Goal: Information Seeking & Learning: Find specific fact

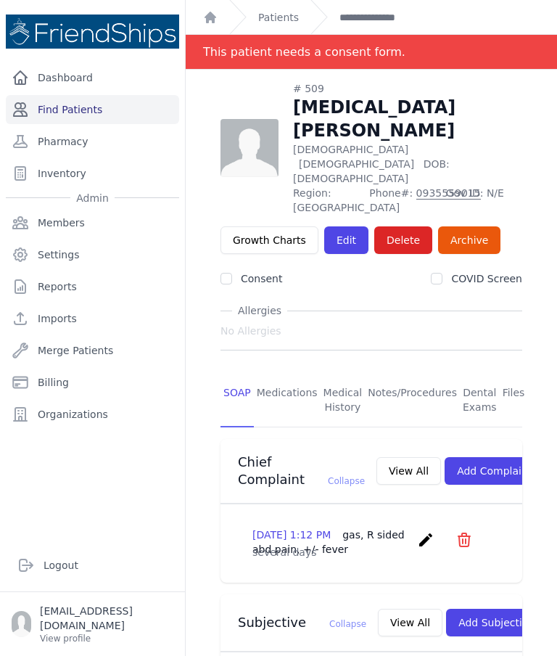
click at [102, 114] on link "Find Patients" at bounding box center [92, 109] width 173 height 29
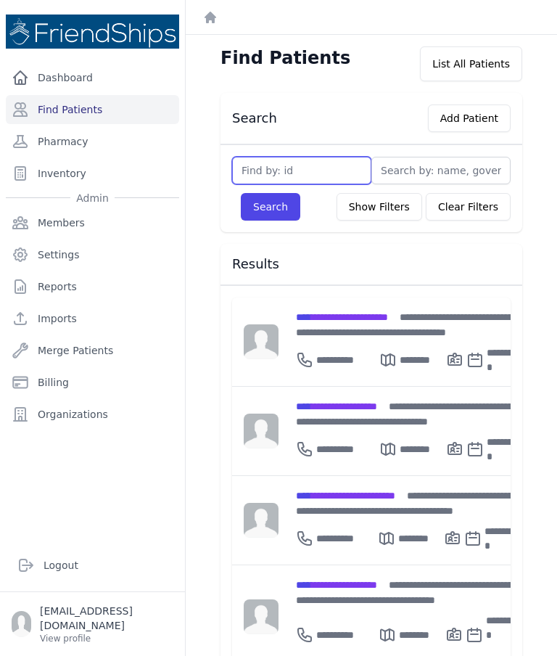
click at [311, 174] on input "text" at bounding box center [301, 171] width 139 height 28
type input "729"
click at [270, 207] on button "Search" at bounding box center [271, 207] width 60 height 28
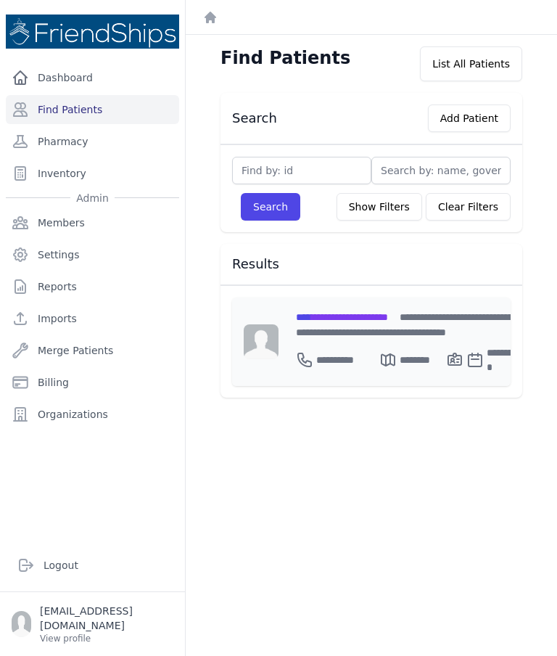
click at [391, 335] on div "**********" at bounding box center [409, 324] width 226 height 30
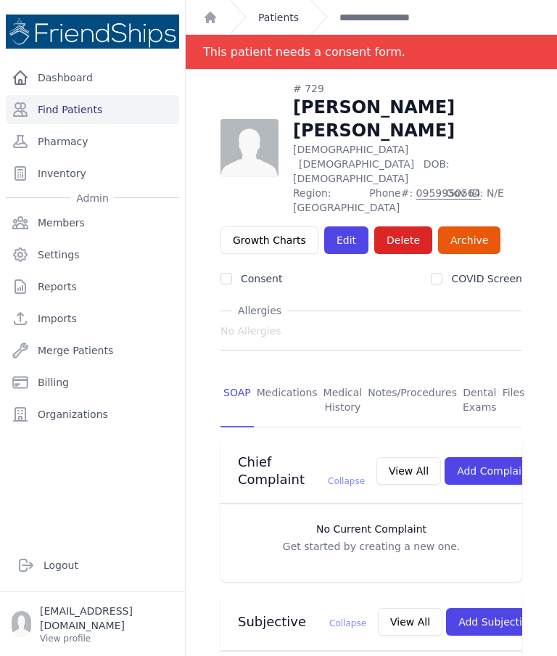
click at [274, 16] on link "Patients" at bounding box center [278, 17] width 41 height 15
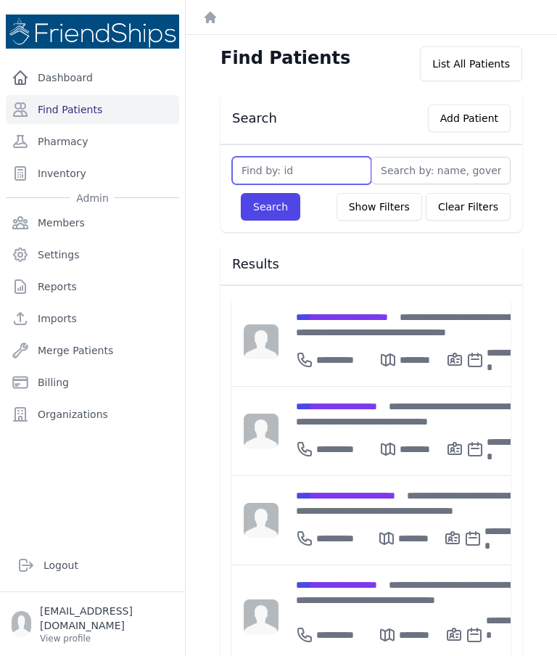
click at [308, 168] on input "text" at bounding box center [301, 171] width 139 height 28
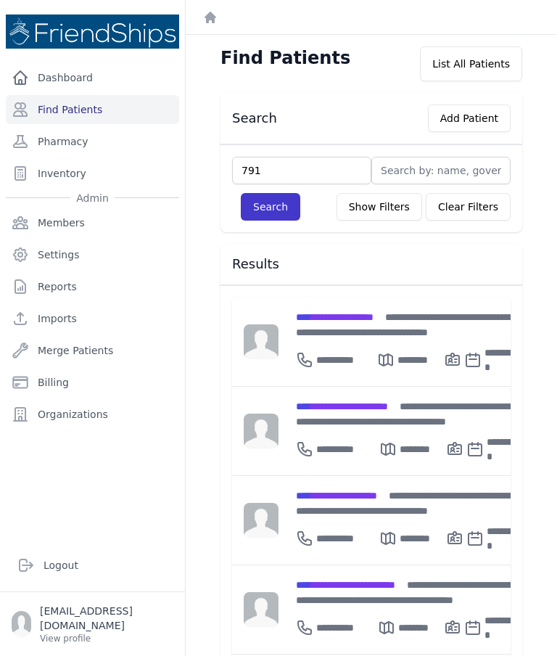
type input "791"
click at [285, 209] on button "Search" at bounding box center [271, 207] width 60 height 28
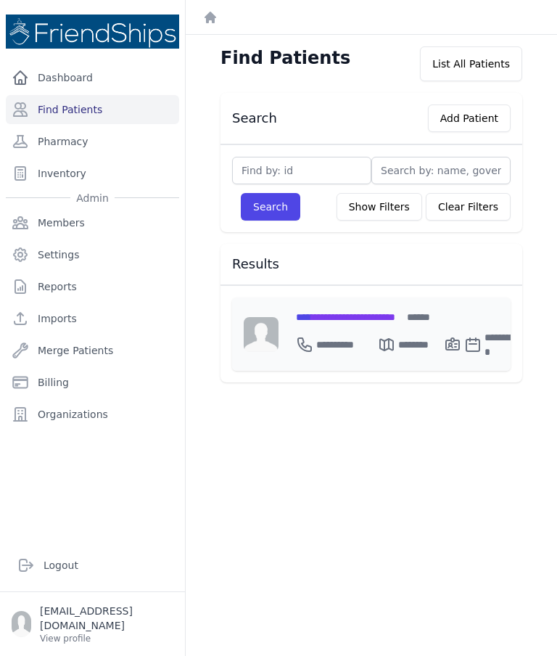
click at [343, 324] on div "**********" at bounding box center [408, 341] width 225 height 35
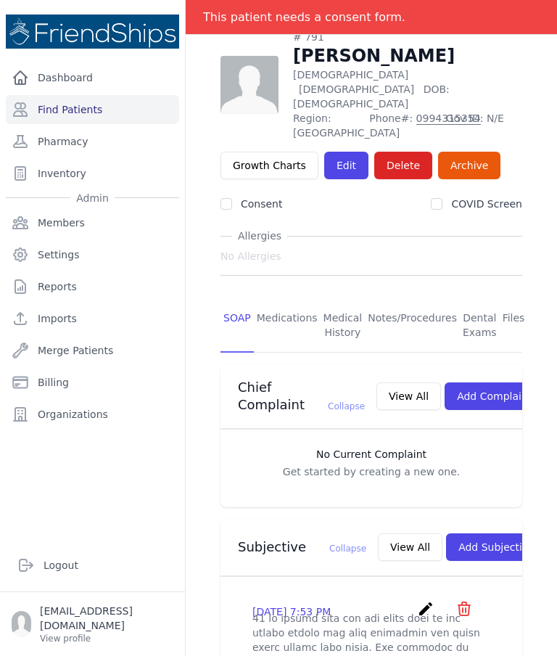
scroll to position [52, 0]
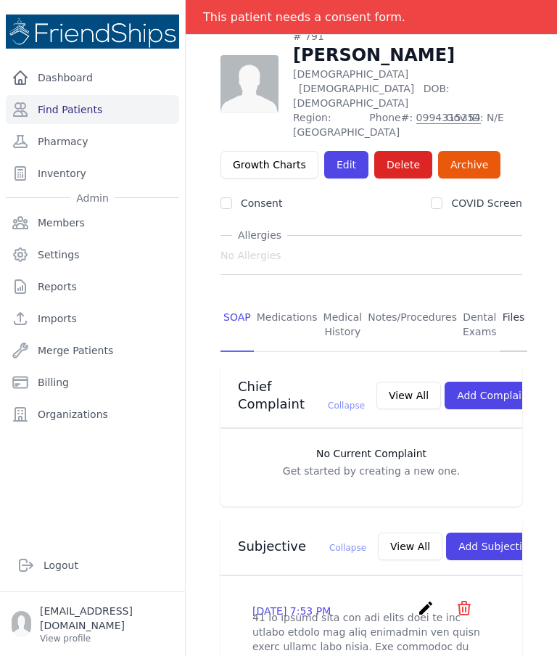
click at [505, 298] on link "Files" at bounding box center [514, 325] width 28 height 54
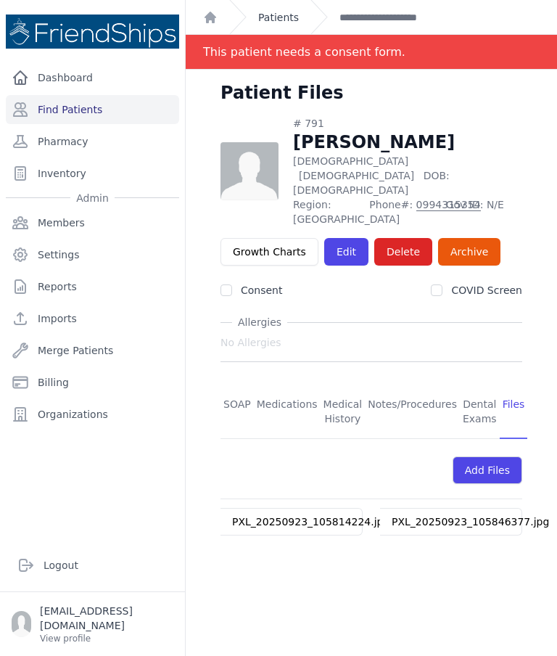
click at [282, 15] on link "Patients" at bounding box center [278, 17] width 41 height 15
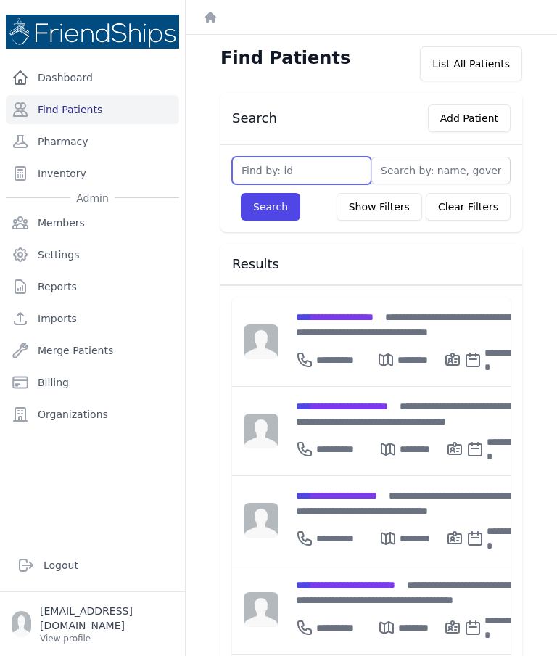
click at [303, 163] on input "text" at bounding box center [301, 171] width 139 height 28
type input "509"
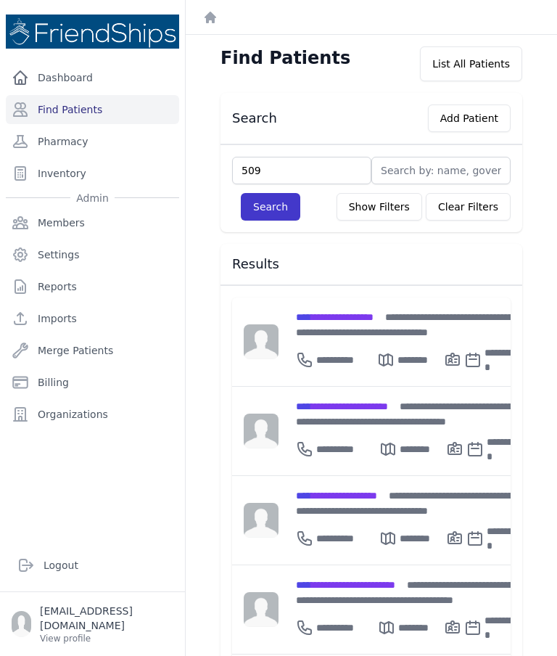
click at [276, 204] on button "Search" at bounding box center [271, 207] width 60 height 28
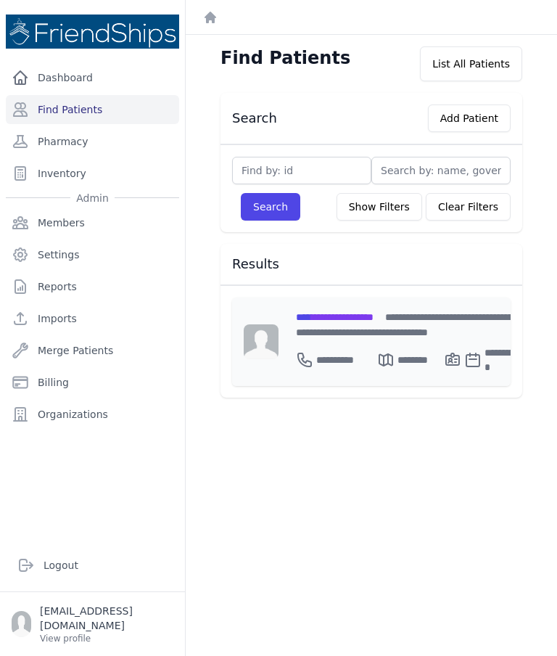
click at [374, 318] on span "**********" at bounding box center [335, 317] width 78 height 10
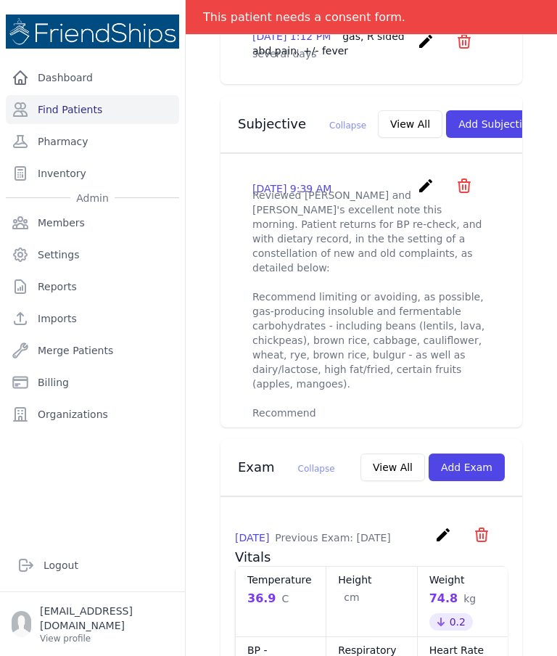
scroll to position [515, 0]
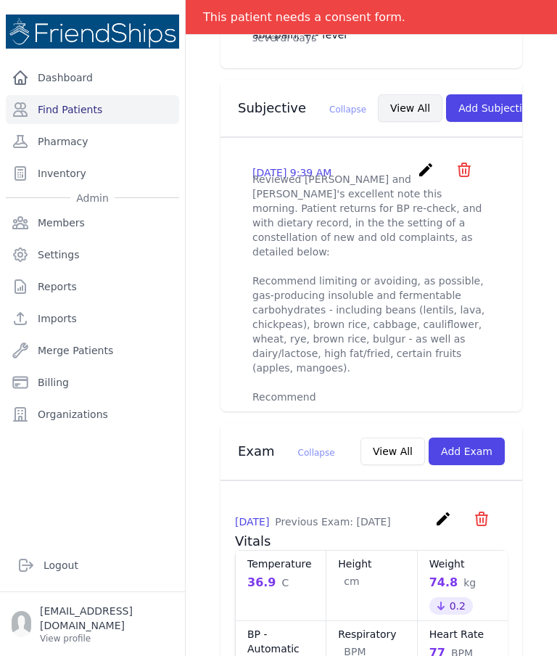
click at [385, 94] on button "View All" at bounding box center [410, 108] width 65 height 28
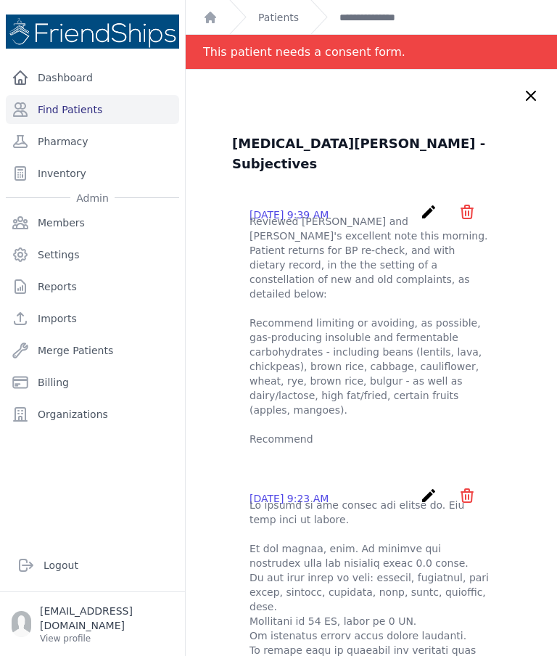
scroll to position [0, 0]
